Goal: Information Seeking & Learning: Learn about a topic

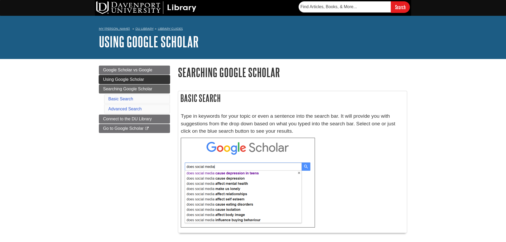
click at [137, 78] on span "Using Google Scholar" at bounding box center [123, 79] width 41 height 4
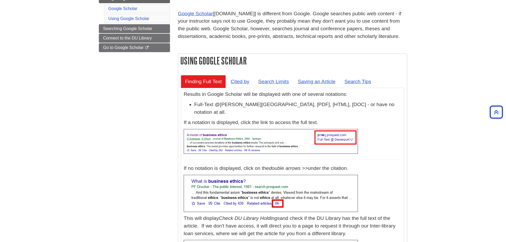
scroll to position [81, 0]
click at [231, 83] on link "Cited by" at bounding box center [239, 81] width 27 height 13
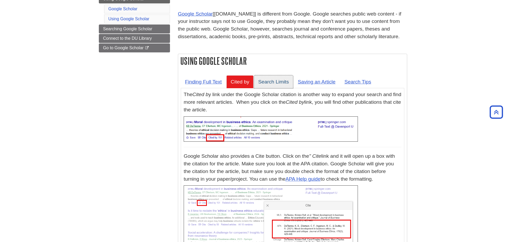
click at [281, 83] on link "Search Limits" at bounding box center [273, 81] width 39 height 13
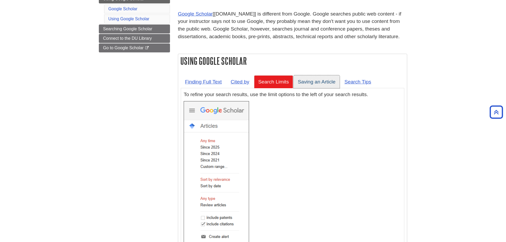
click at [312, 82] on link "Saving an Article" at bounding box center [316, 81] width 46 height 13
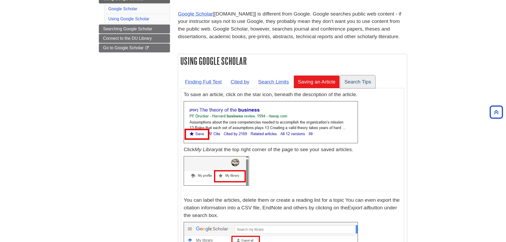
click at [359, 84] on link "Search Tips" at bounding box center [357, 81] width 35 height 13
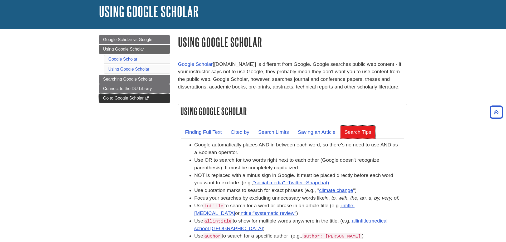
scroll to position [0, 0]
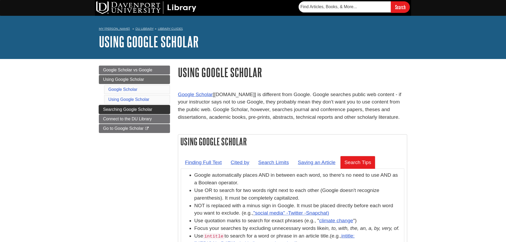
click at [107, 112] on link "Searching Google Scholar" at bounding box center [134, 109] width 71 height 9
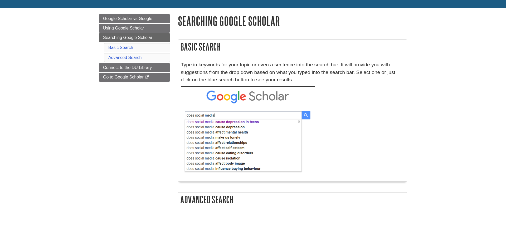
scroll to position [54, 0]
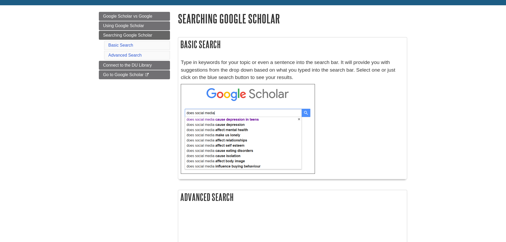
click at [108, 82] on div "Menu Google Scholar vs Google Using Google Scholar Searching Google Scholar Bas…" at bounding box center [134, 52] width 79 height 81
click at [113, 75] on span "Go to Google Scholar" at bounding box center [123, 74] width 41 height 4
click at [52, 169] on body "Skip to Main Content Search My [PERSON_NAME] DU Library Library Guides Using Go…" at bounding box center [253, 203] width 506 height 515
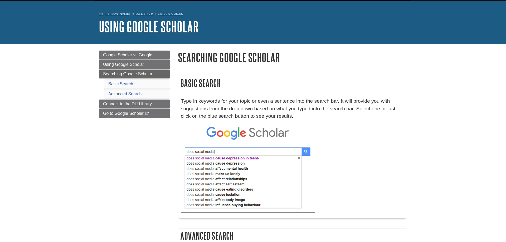
scroll to position [0, 0]
